Goal: Information Seeking & Learning: Learn about a topic

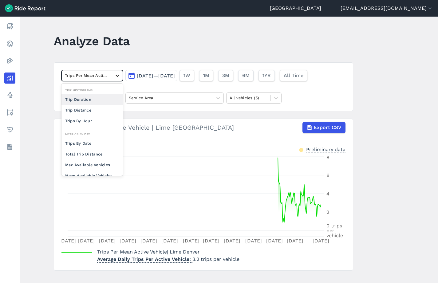
click at [120, 74] on icon at bounding box center [117, 76] width 6 height 6
click at [95, 107] on div "Trip Distance" at bounding box center [91, 110] width 61 height 11
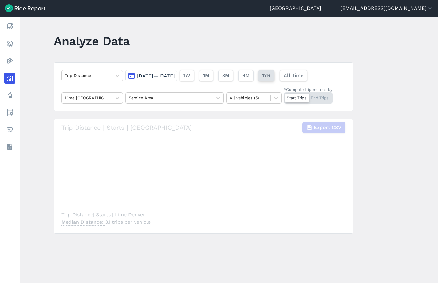
click at [270, 77] on span "1YR" at bounding box center [266, 75] width 8 height 7
click at [119, 100] on icon at bounding box center [117, 98] width 6 height 6
click at [93, 113] on div "All operators" at bounding box center [91, 112] width 61 height 11
click at [388, 84] on main "Analyze Data Trip Distance [DATE]—[DATE] 1W 1M 3M 6M 1YR All Time All operators…" at bounding box center [229, 150] width 418 height 266
